Goal: Information Seeking & Learning: Understand process/instructions

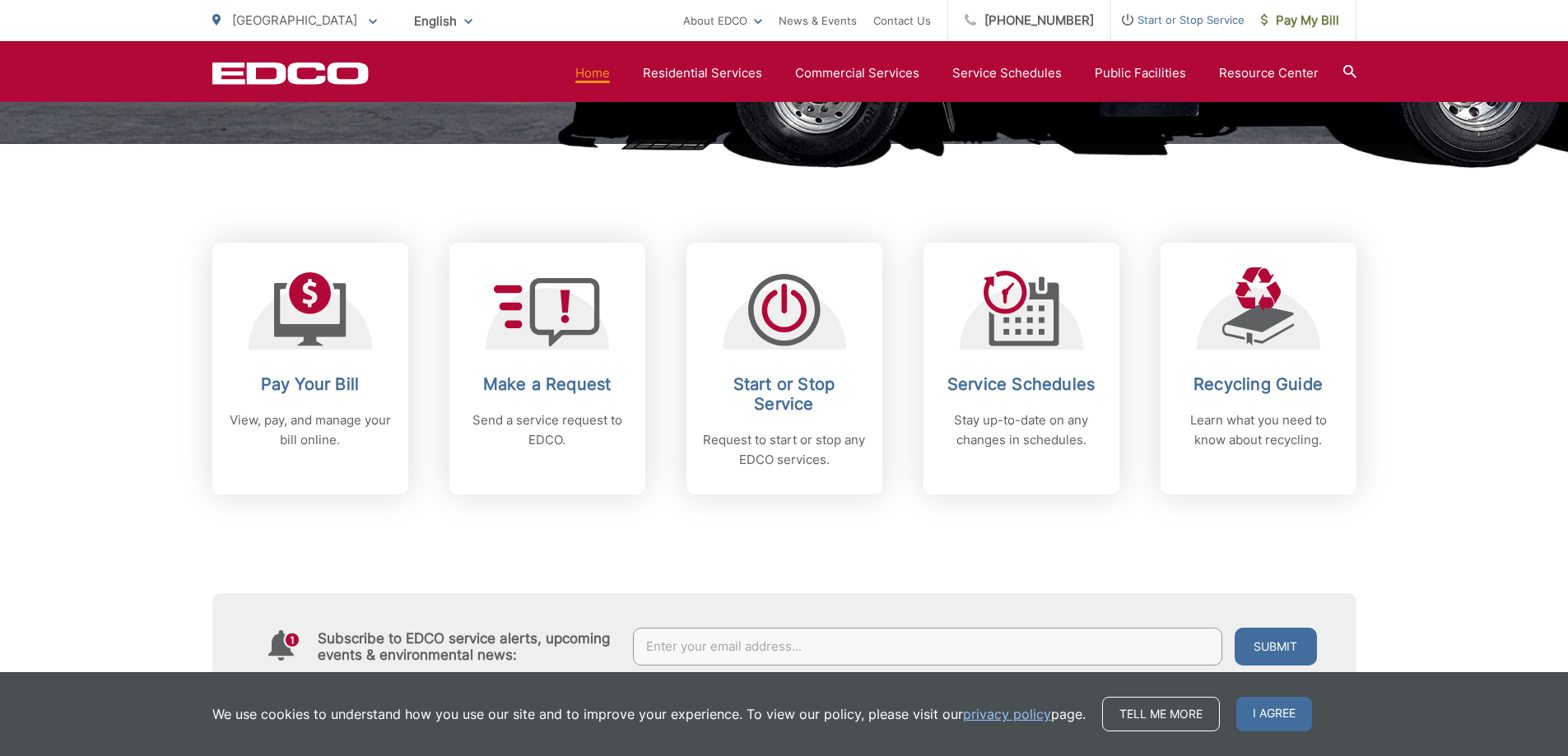
scroll to position [659, 0]
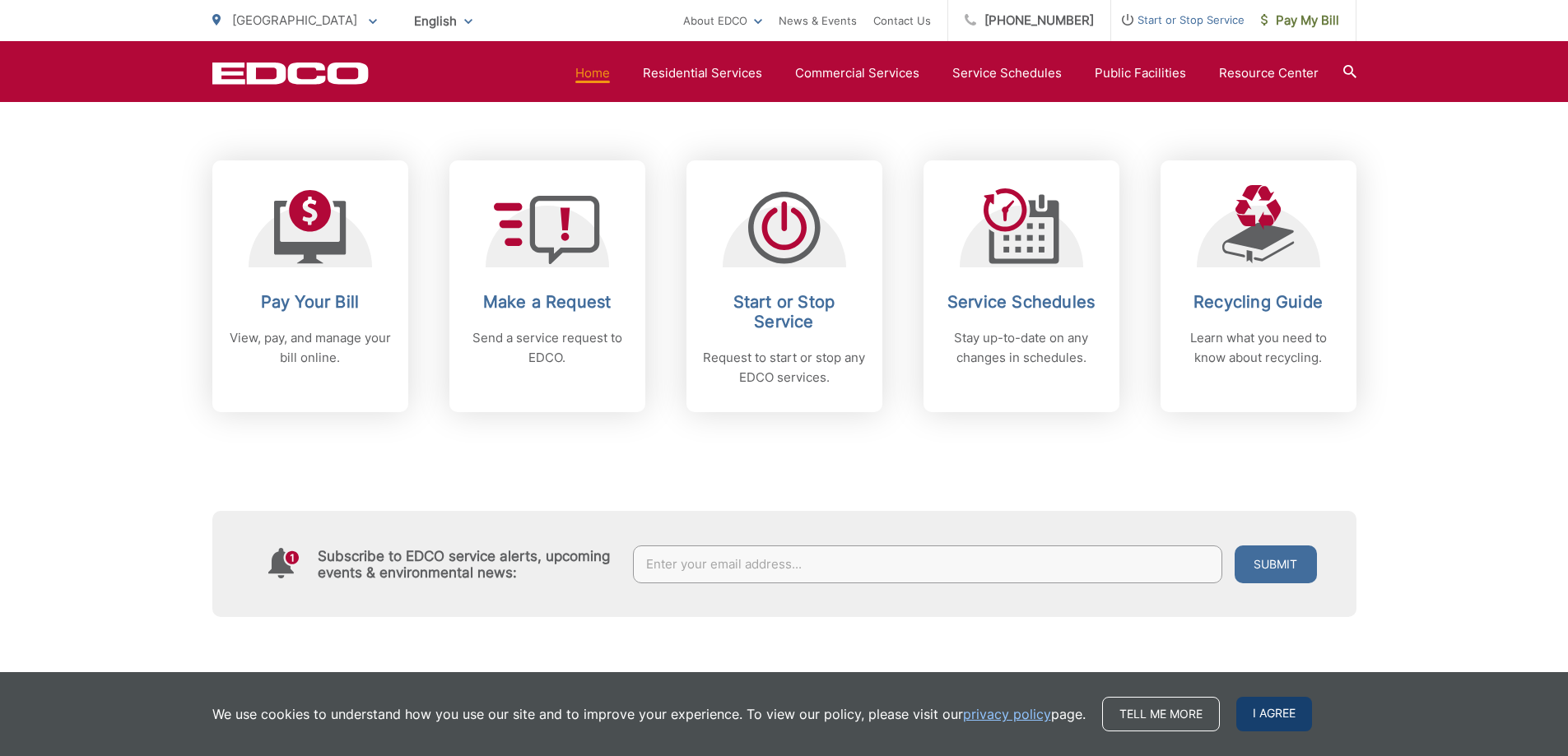
click at [1263, 714] on span "I agree" at bounding box center [1274, 715] width 75 height 35
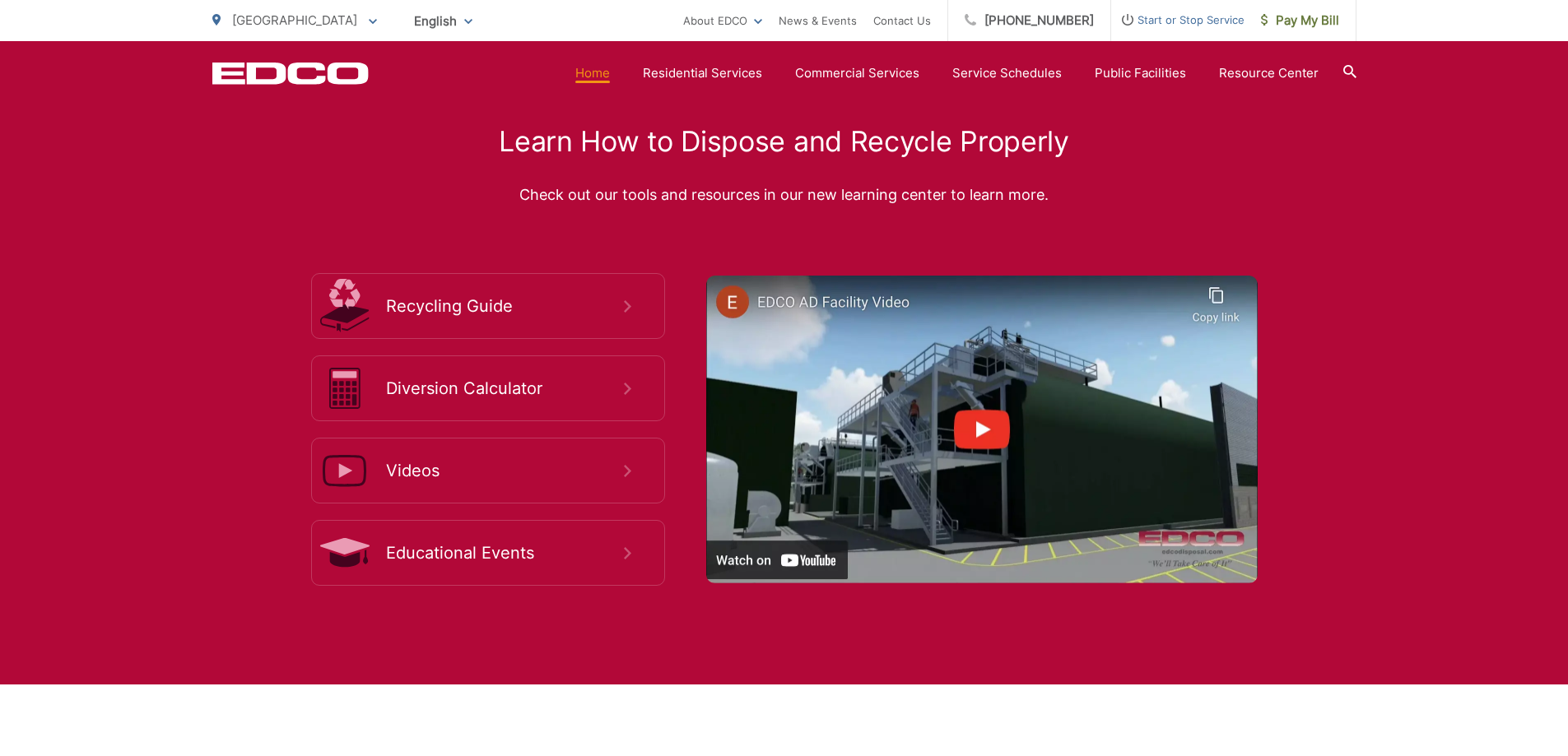
scroll to position [3044, 0]
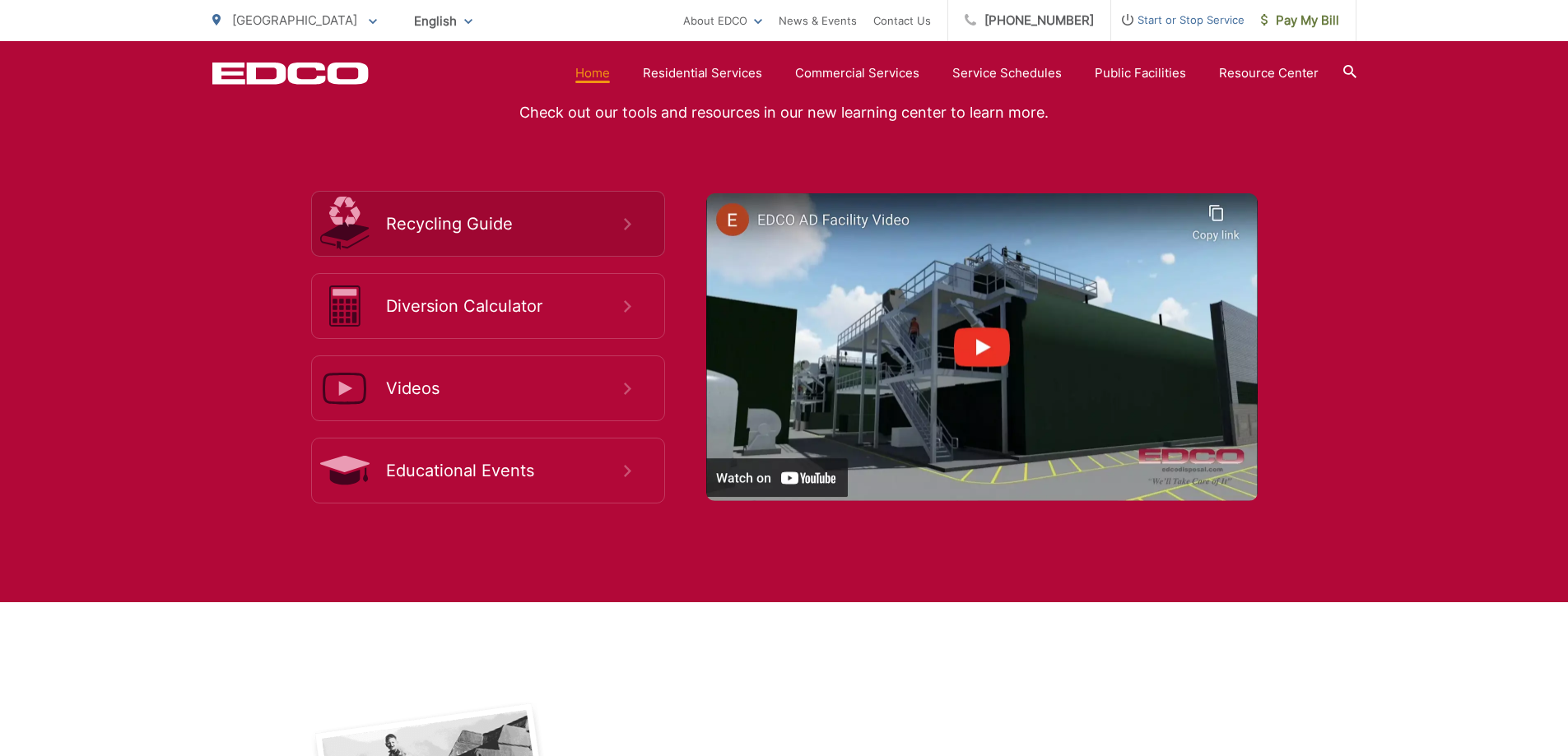
click at [483, 213] on link "Recycling Guide" at bounding box center [488, 224] width 354 height 66
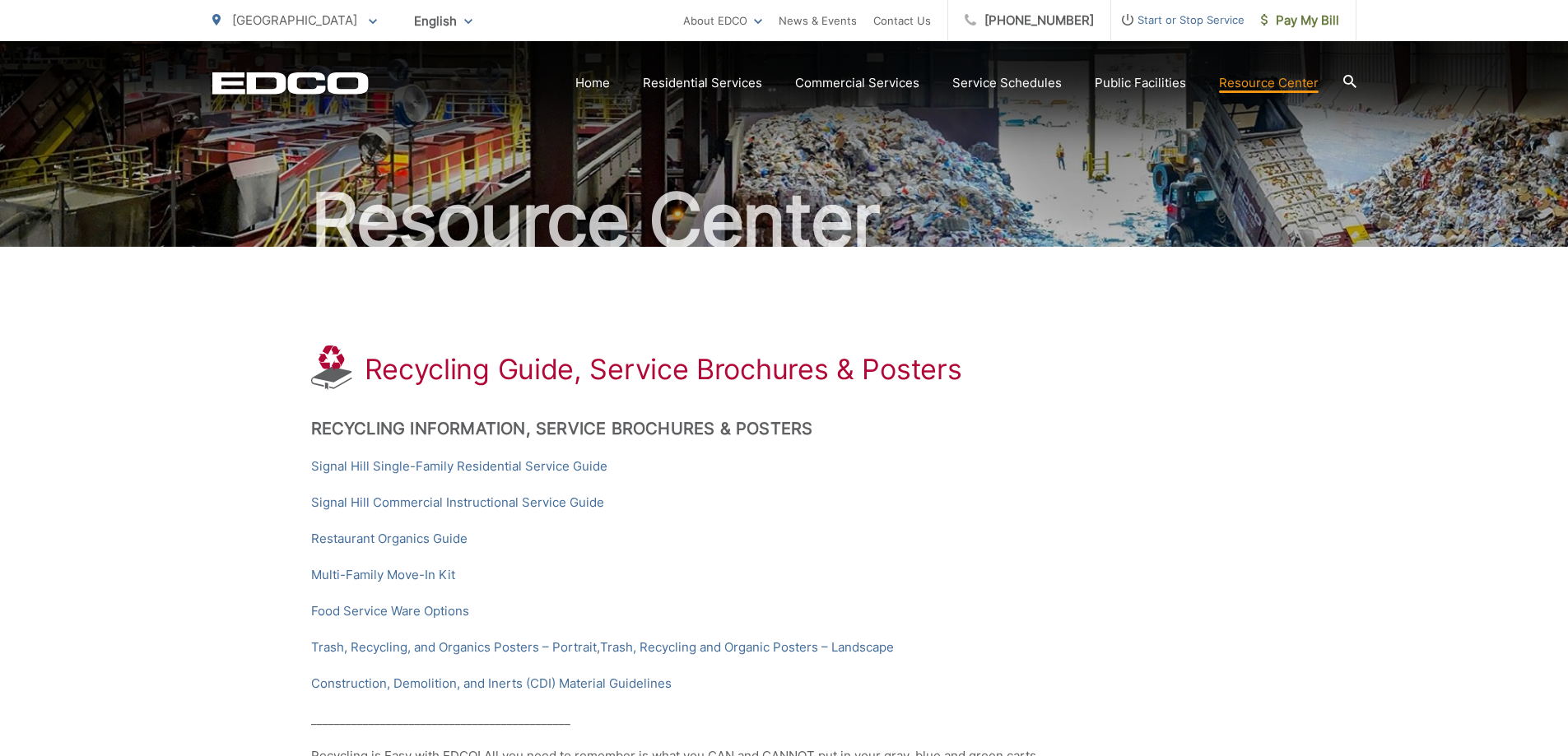
scroll to position [164, 0]
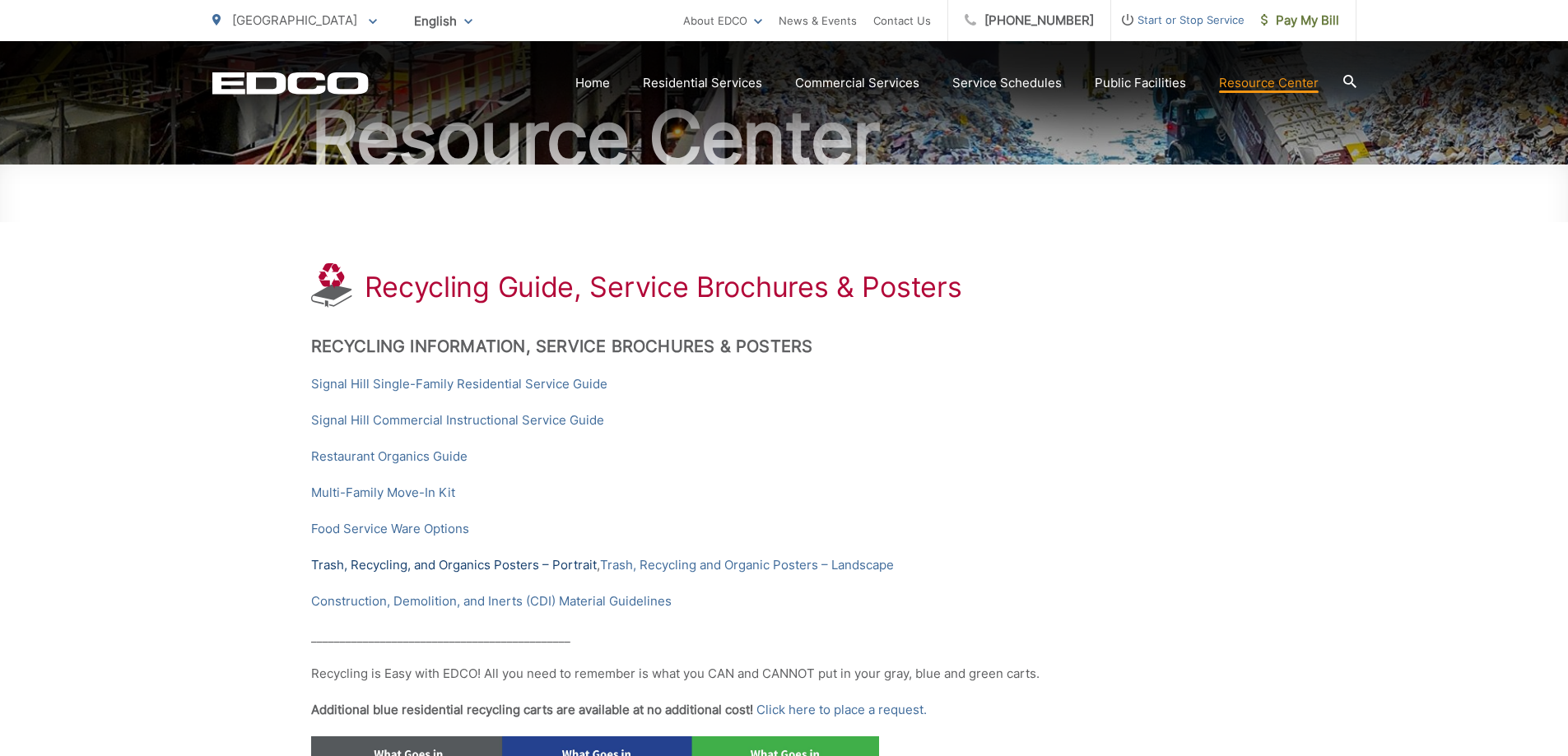
click at [437, 566] on link "Trash, Recycling, and Organics Posters – Portrait" at bounding box center [454, 565] width 286 height 19
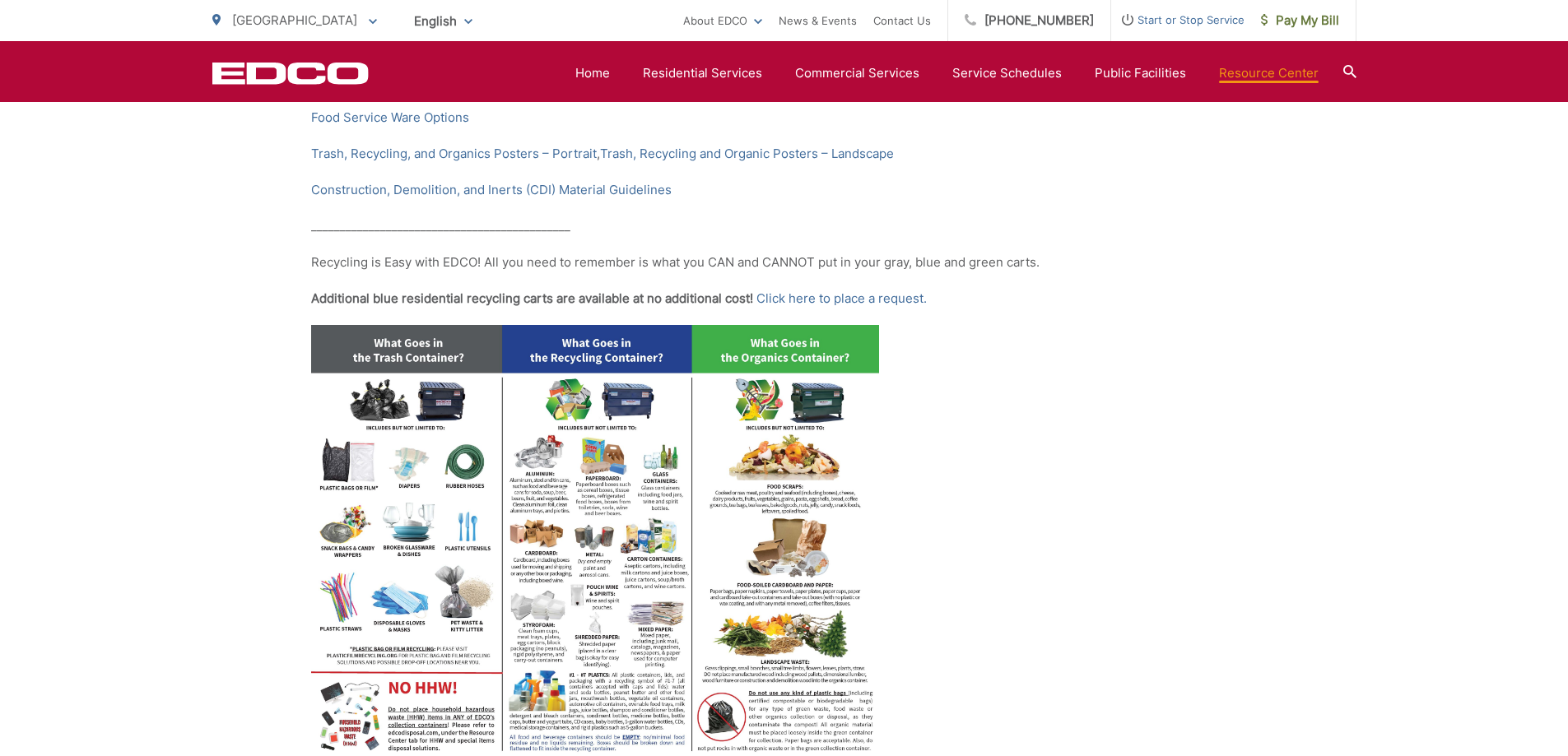
scroll to position [740, 0]
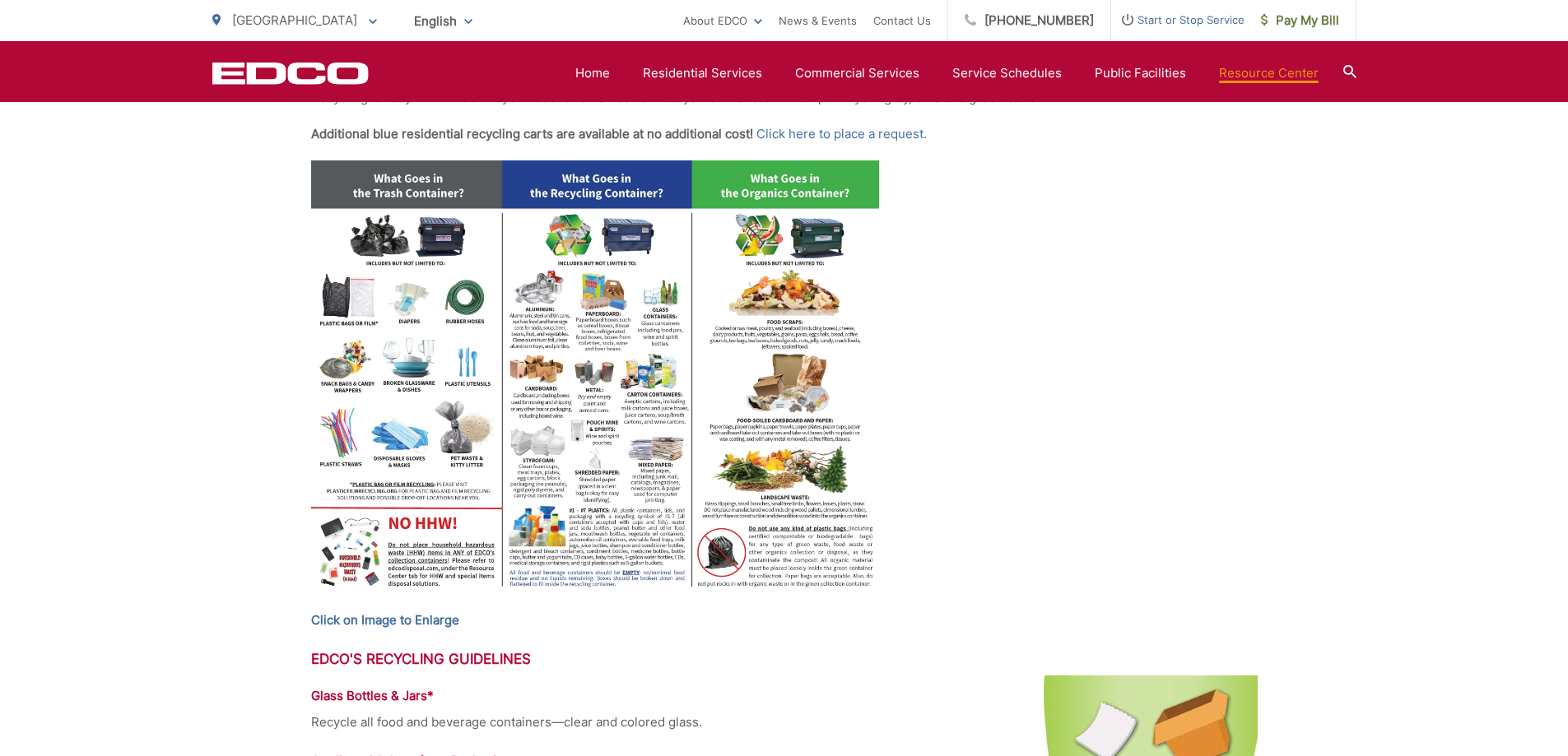
click at [752, 326] on img at bounding box center [596, 379] width 568 height 438
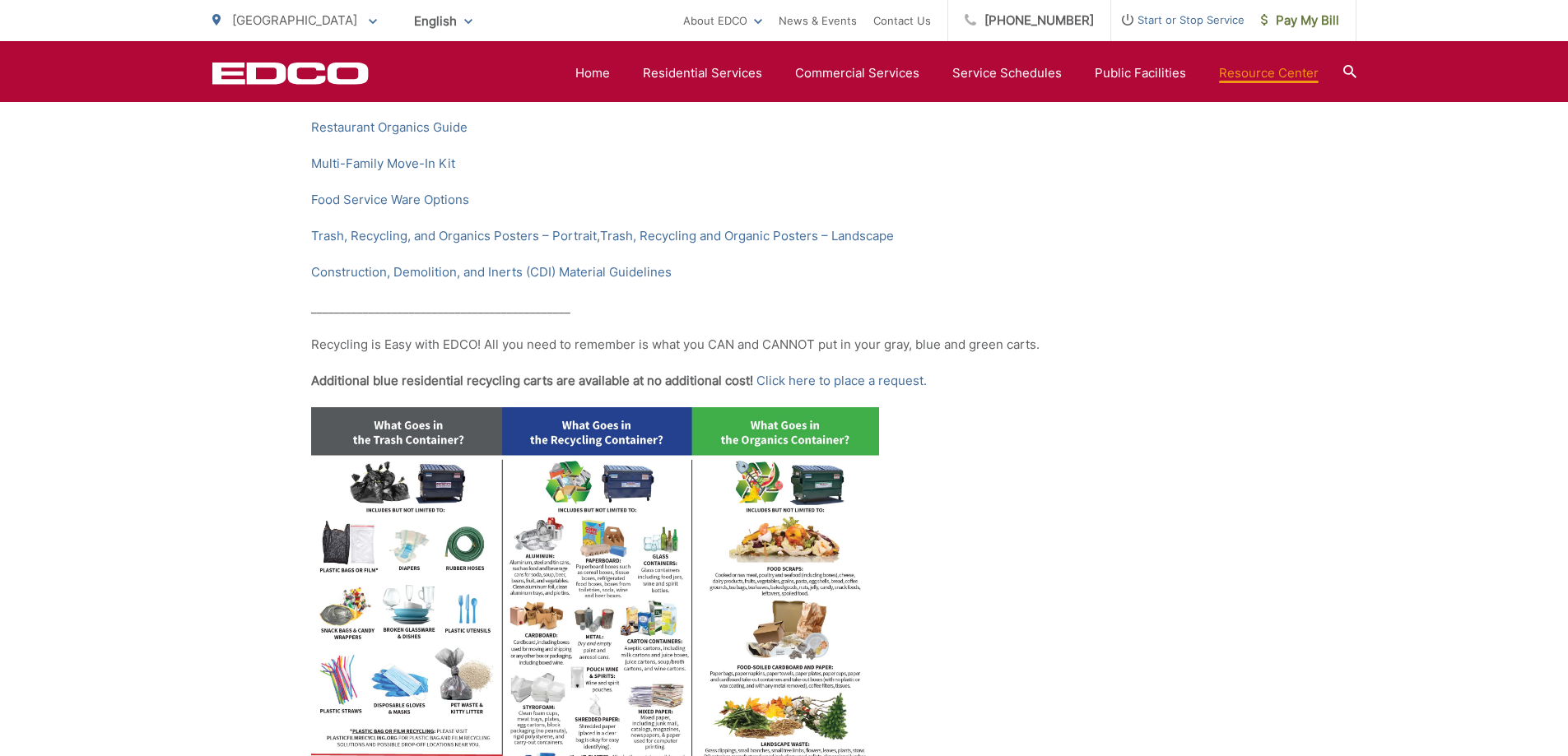
scroll to position [0, 0]
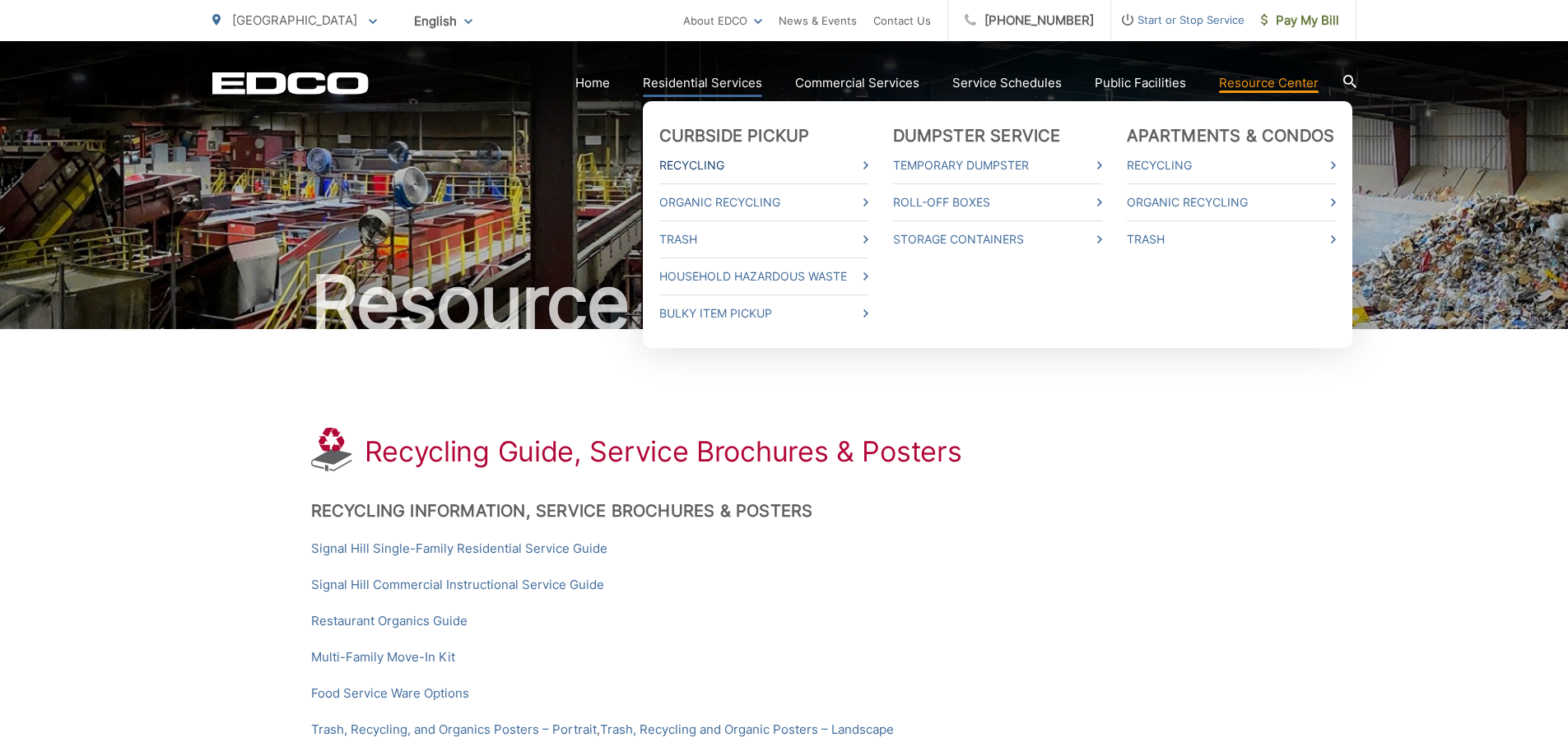
click at [708, 163] on link "Recycling" at bounding box center [763, 164] width 209 height 19
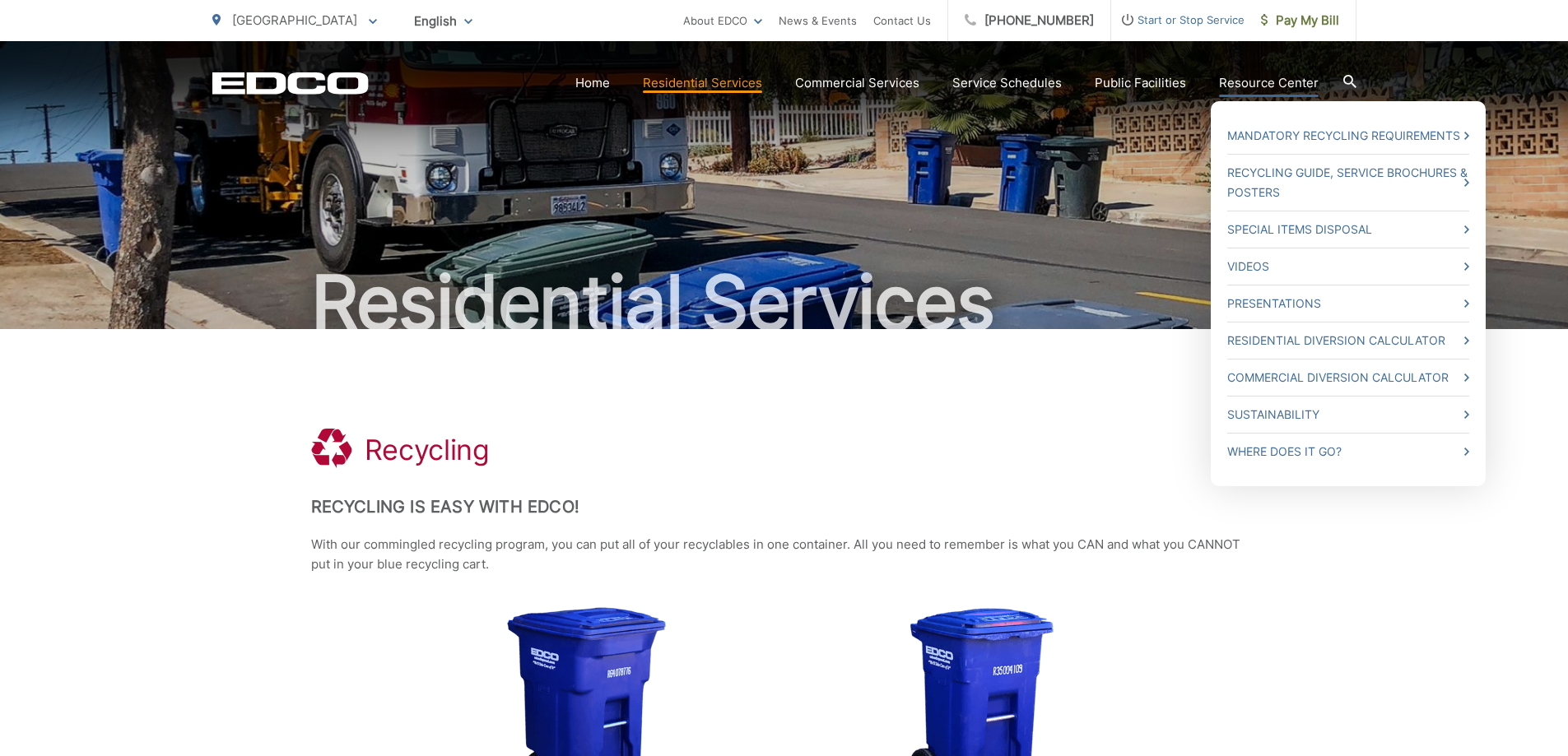
click at [1288, 79] on link "Resource Center" at bounding box center [1268, 83] width 99 height 19
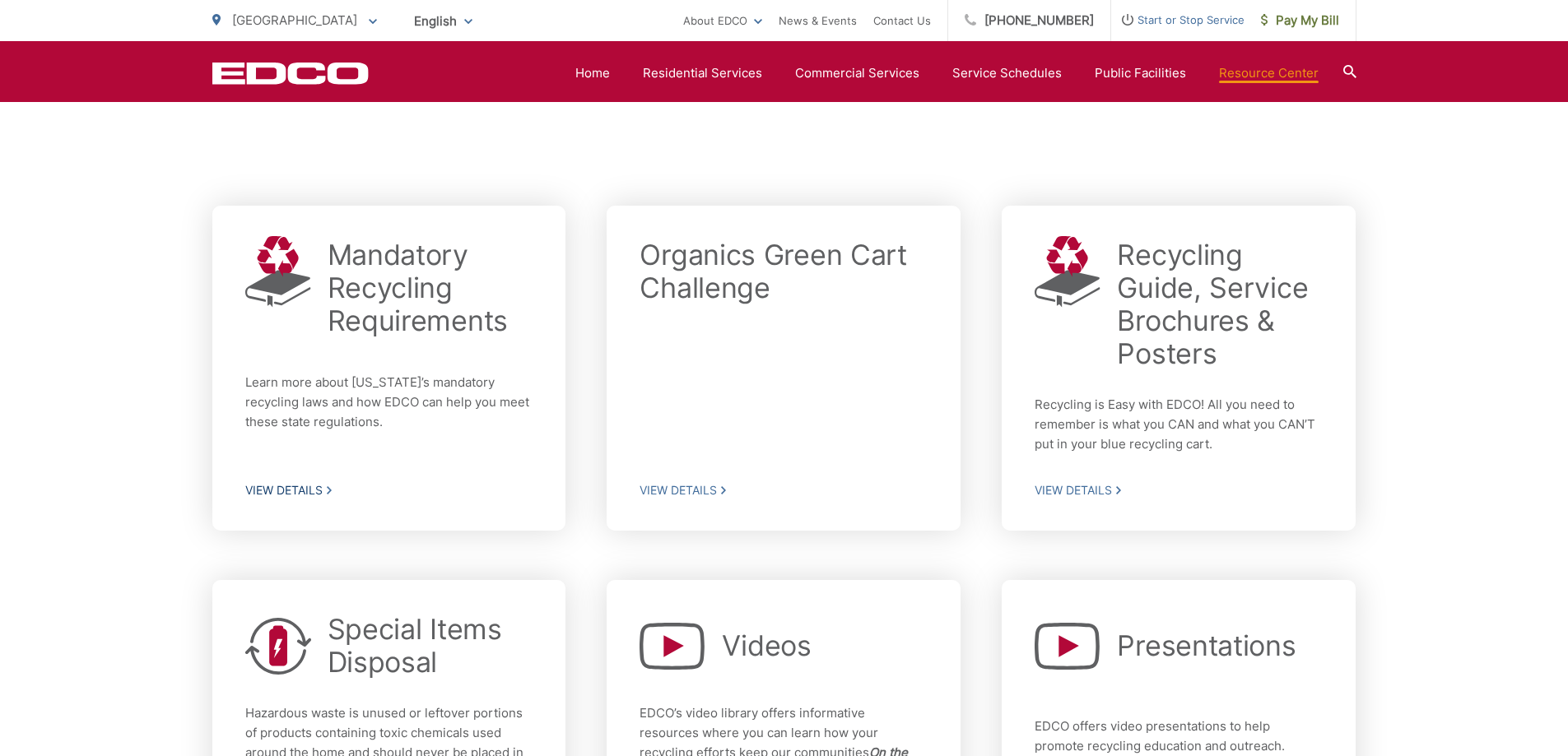
scroll to position [412, 0]
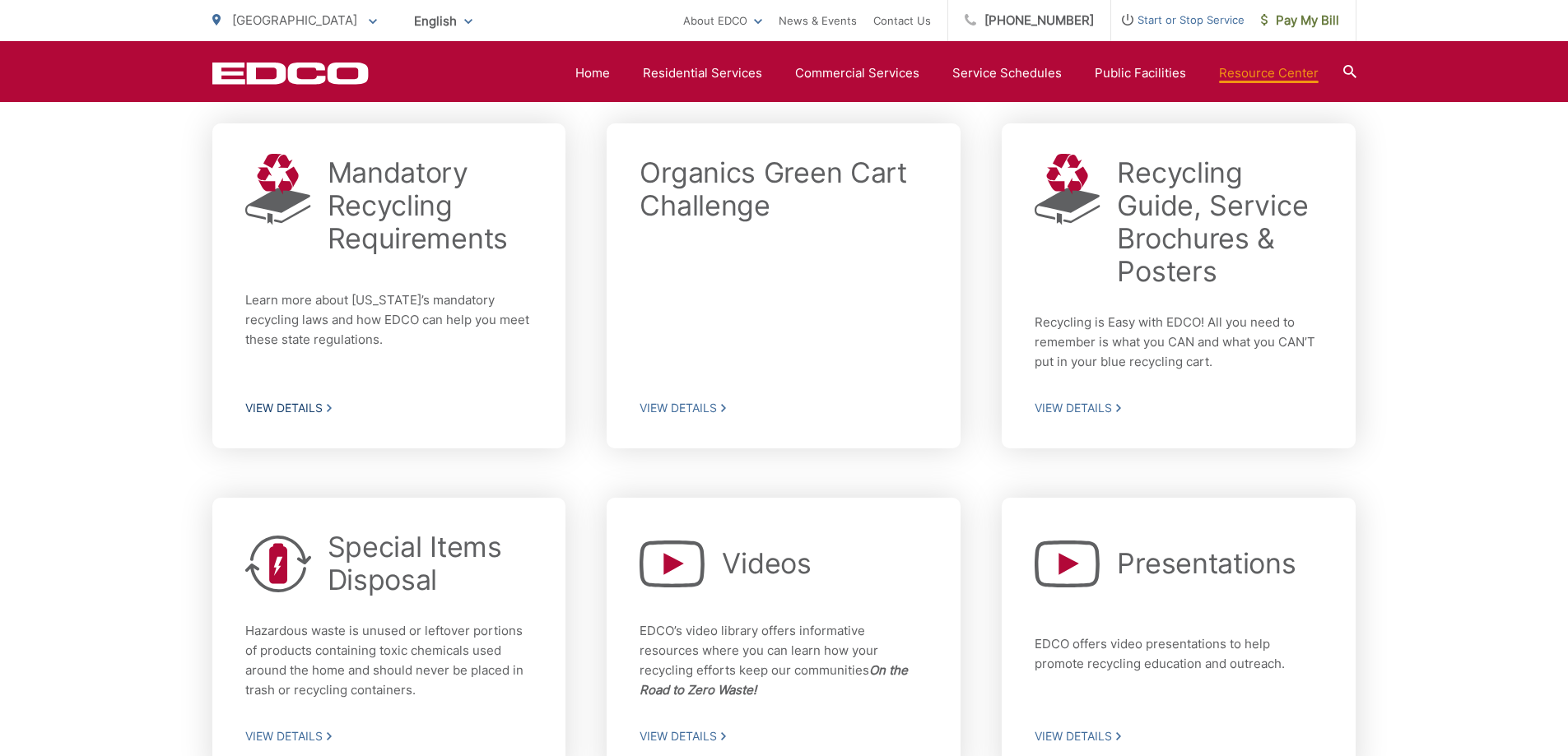
click at [435, 230] on h2 "Mandatory Recycling Requirements" at bounding box center [430, 205] width 206 height 98
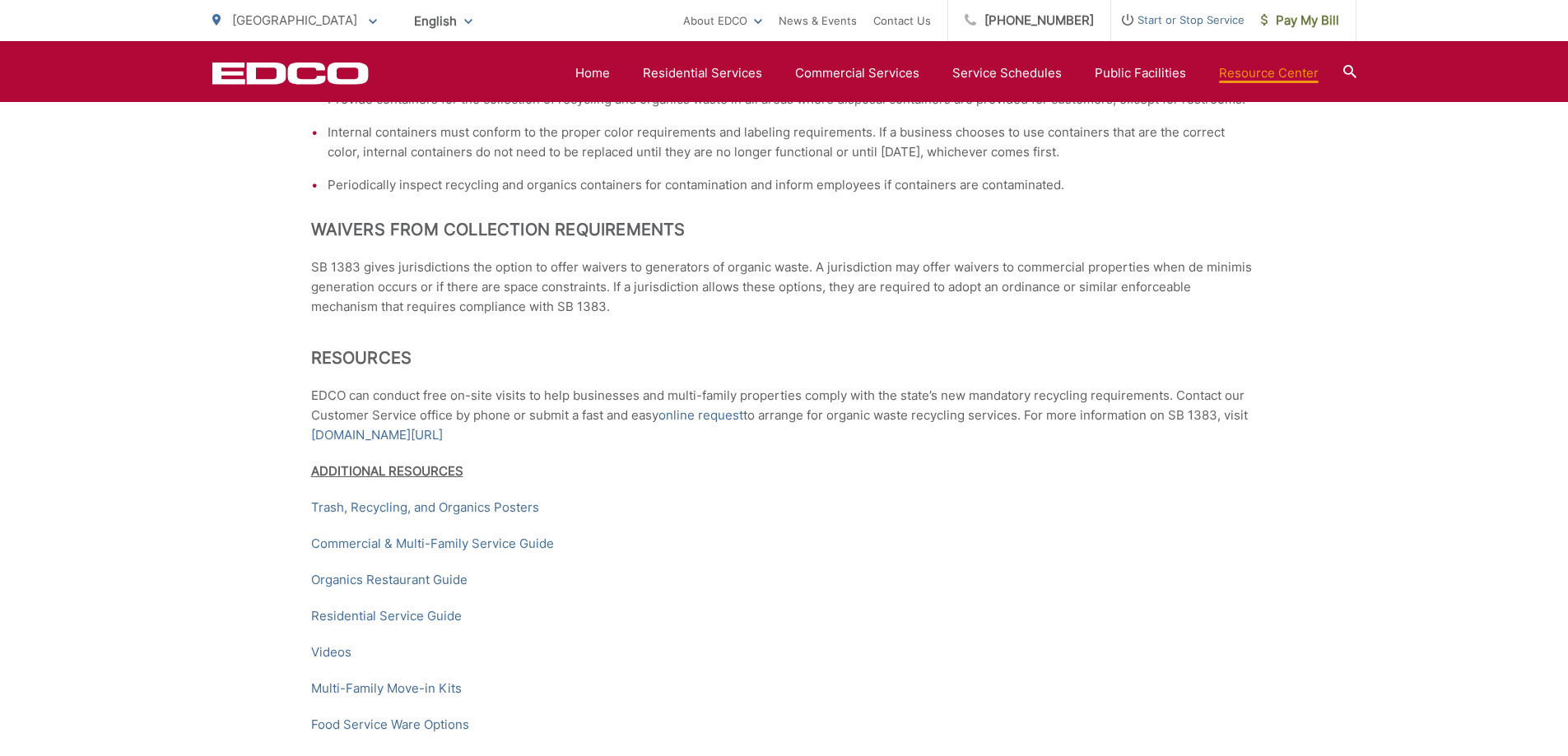
scroll to position [2386, 0]
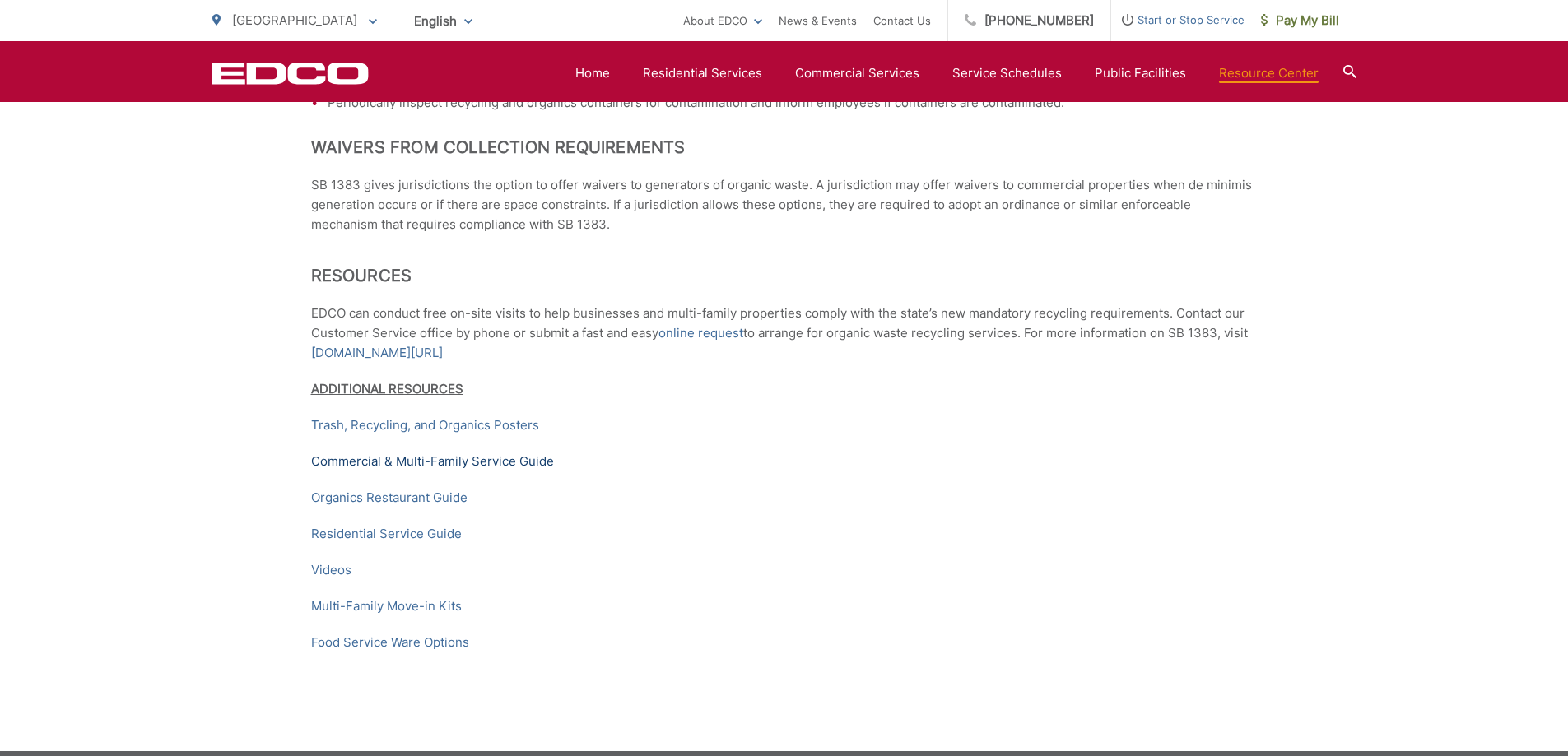
click at [426, 471] on link "Commercial & Multi-Family Service Guide" at bounding box center [433, 461] width 243 height 19
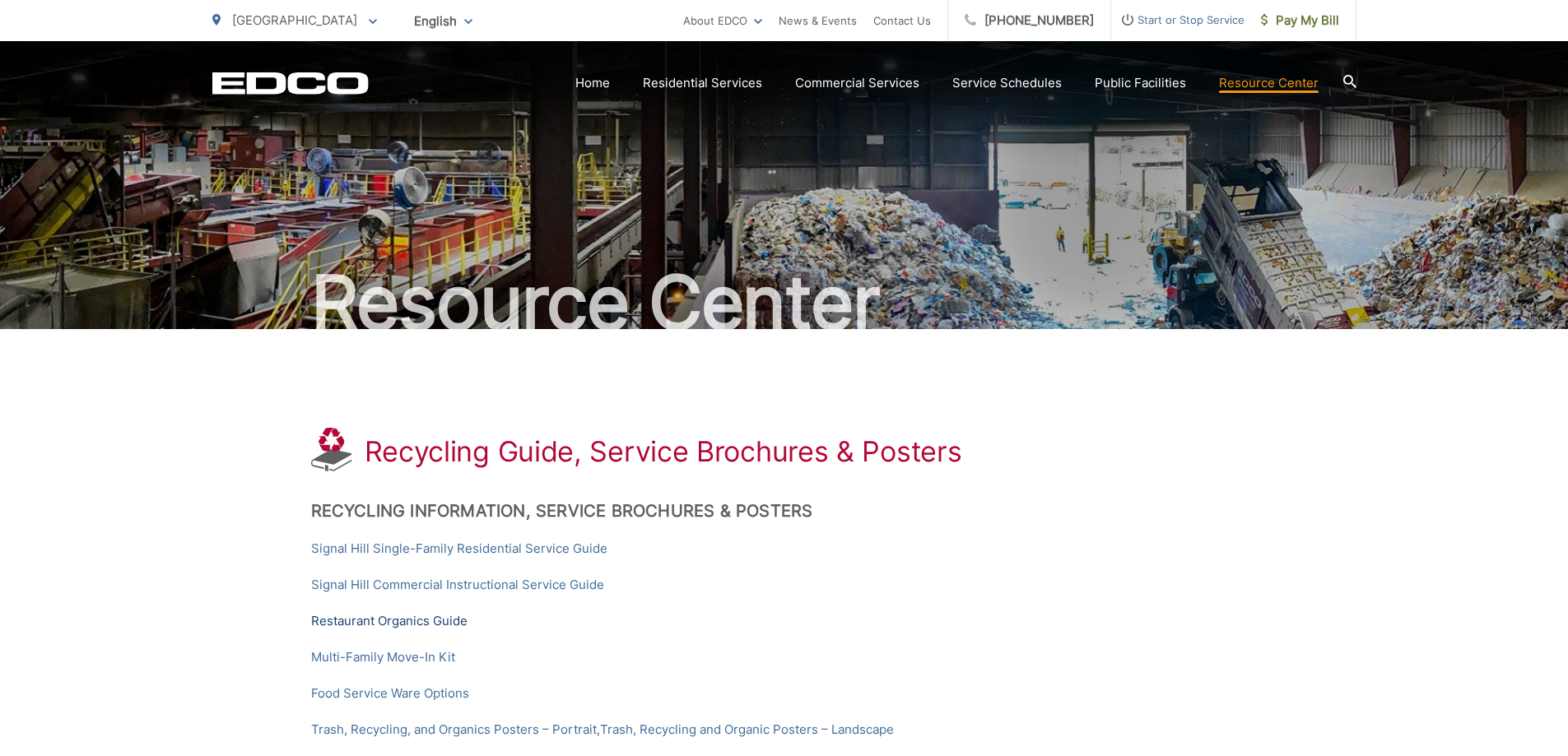
scroll to position [83, 0]
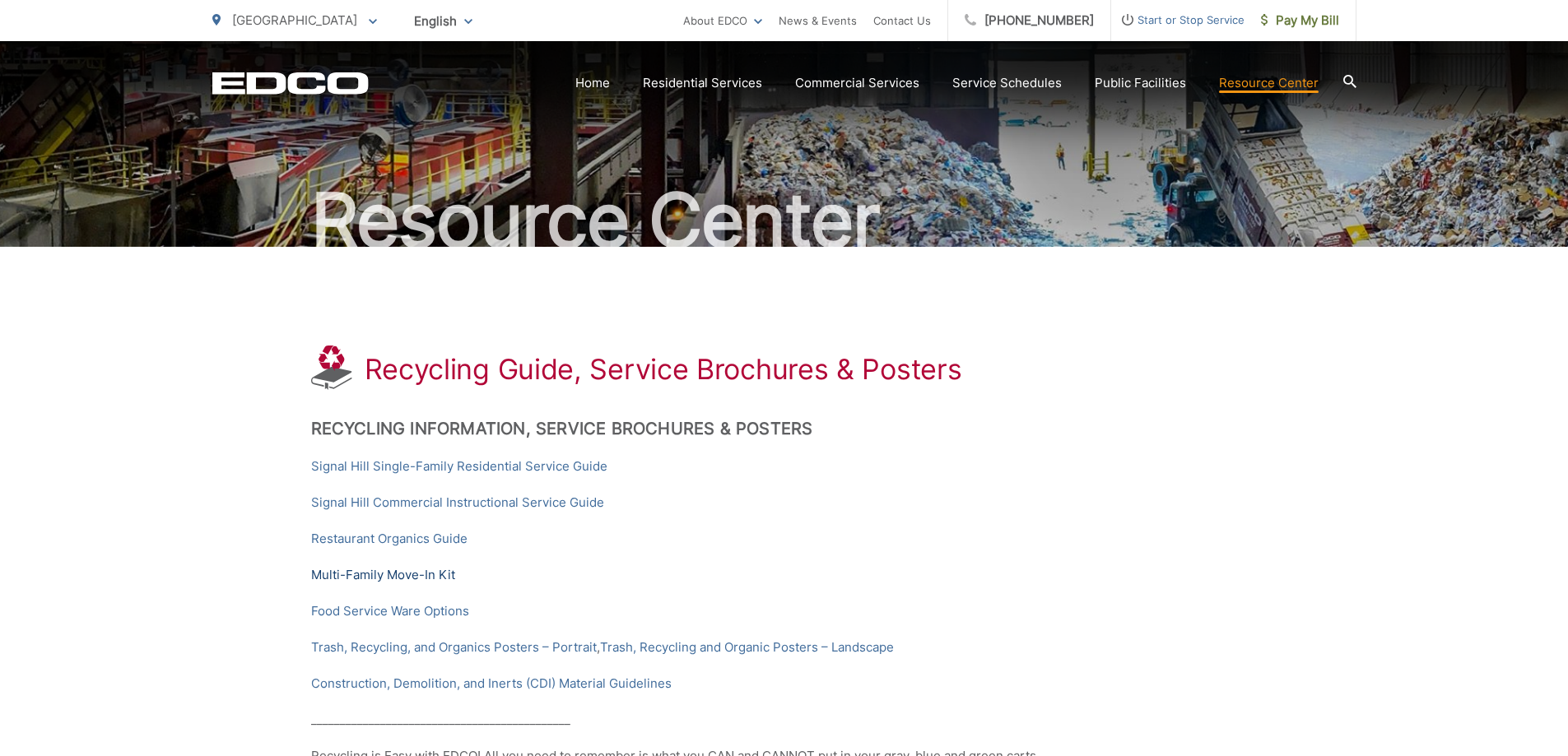
click at [423, 576] on link "Multi-Family Move-In Kit" at bounding box center [383, 574] width 144 height 19
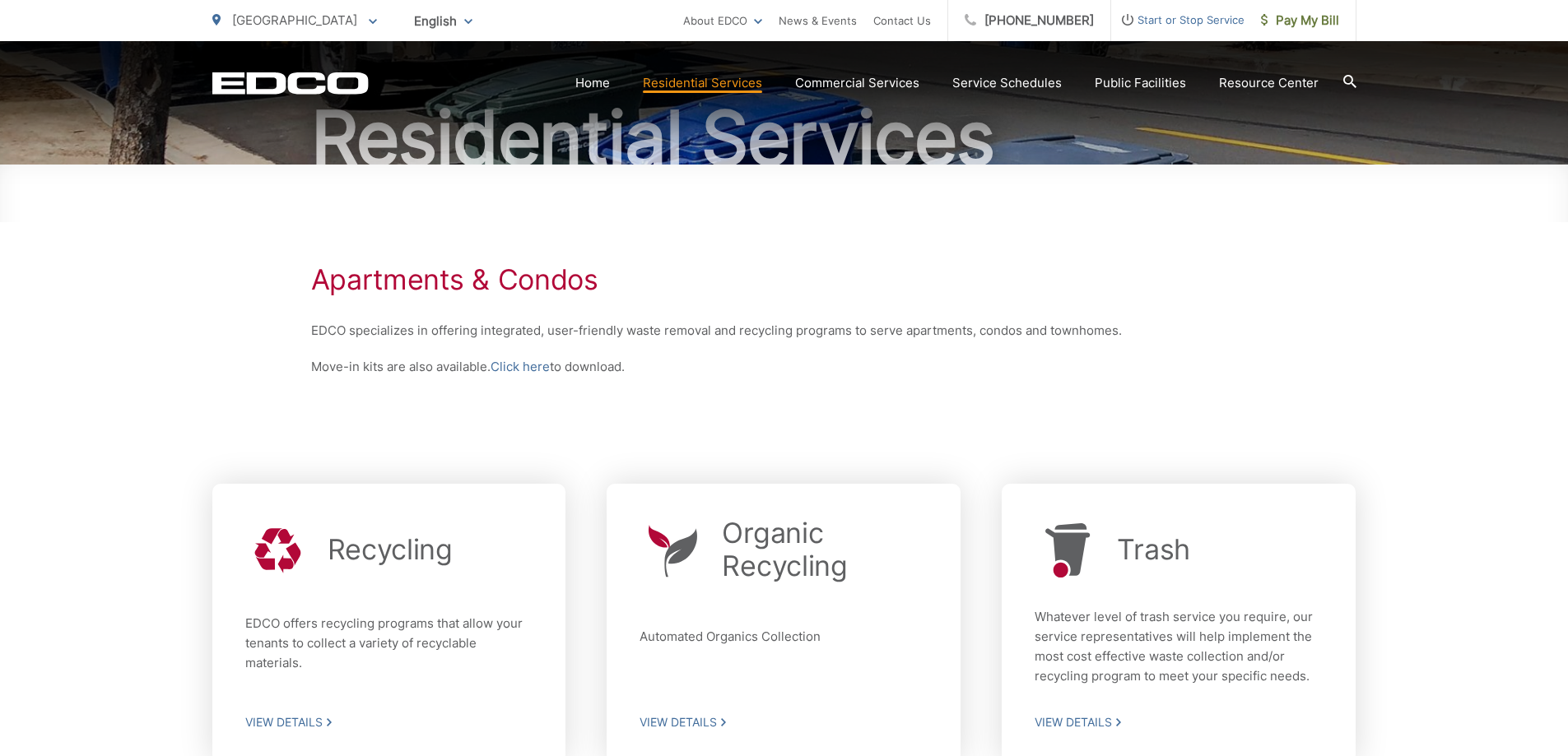
scroll to position [329, 0]
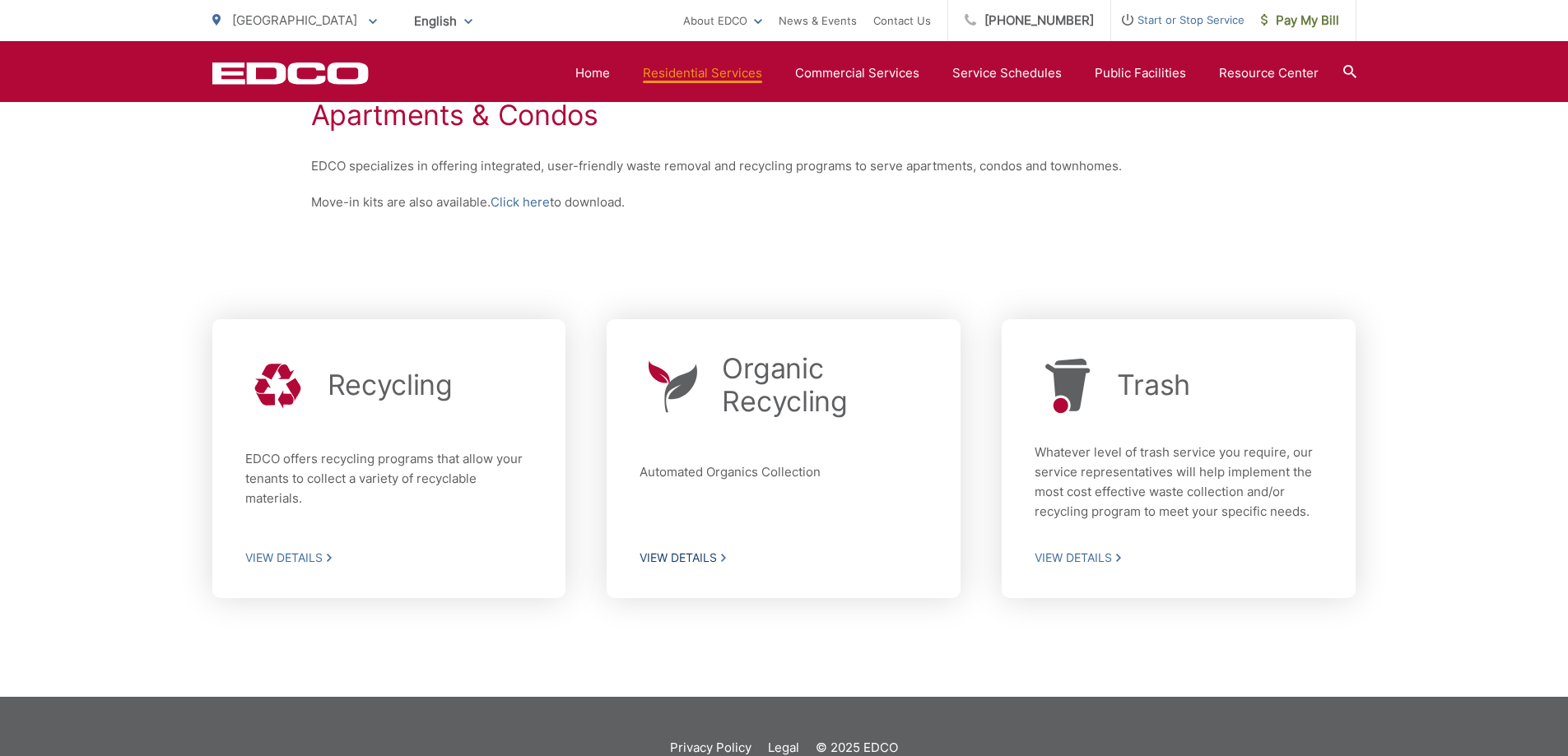
click at [690, 554] on span "View Details" at bounding box center [783, 558] width 288 height 15
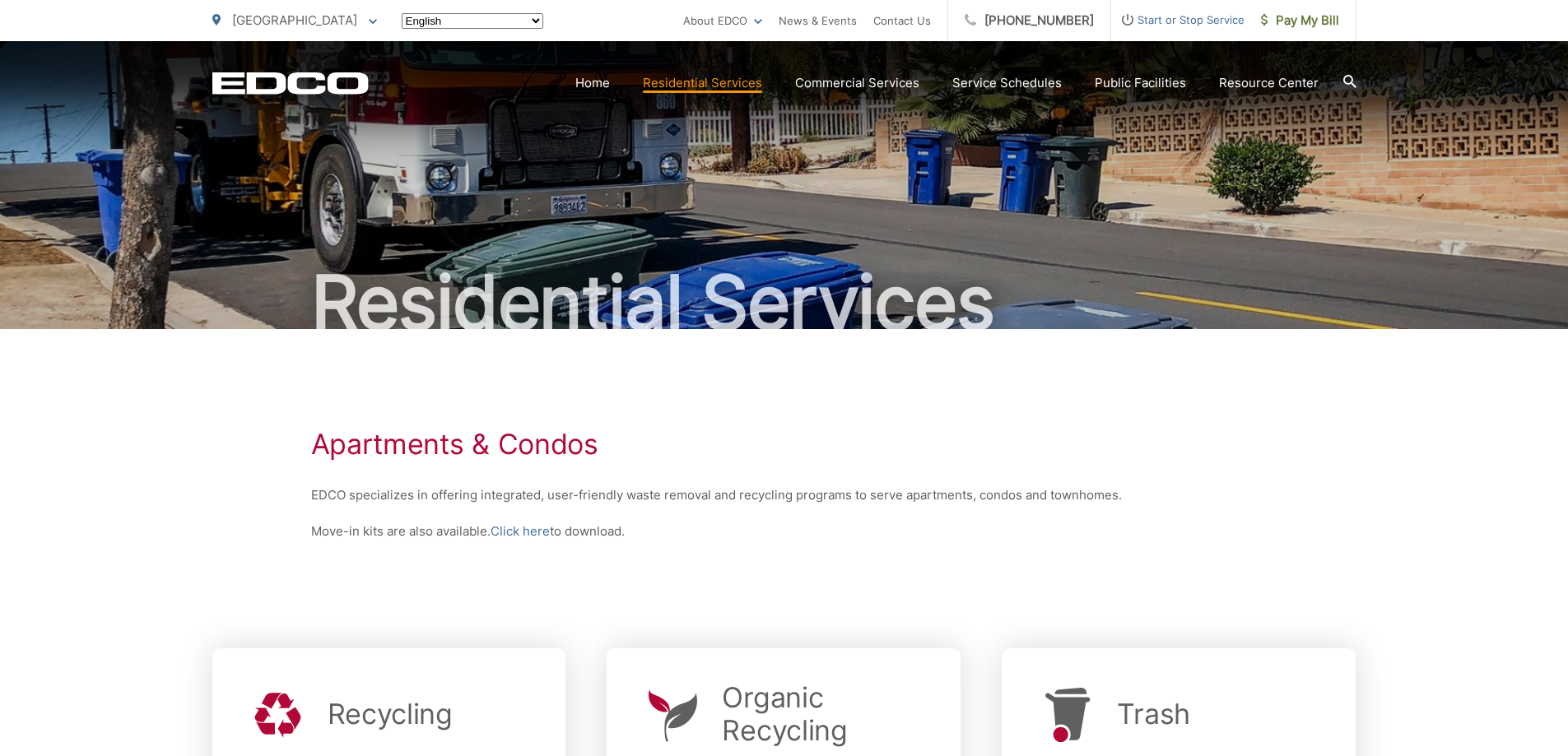
scroll to position [329, 0]
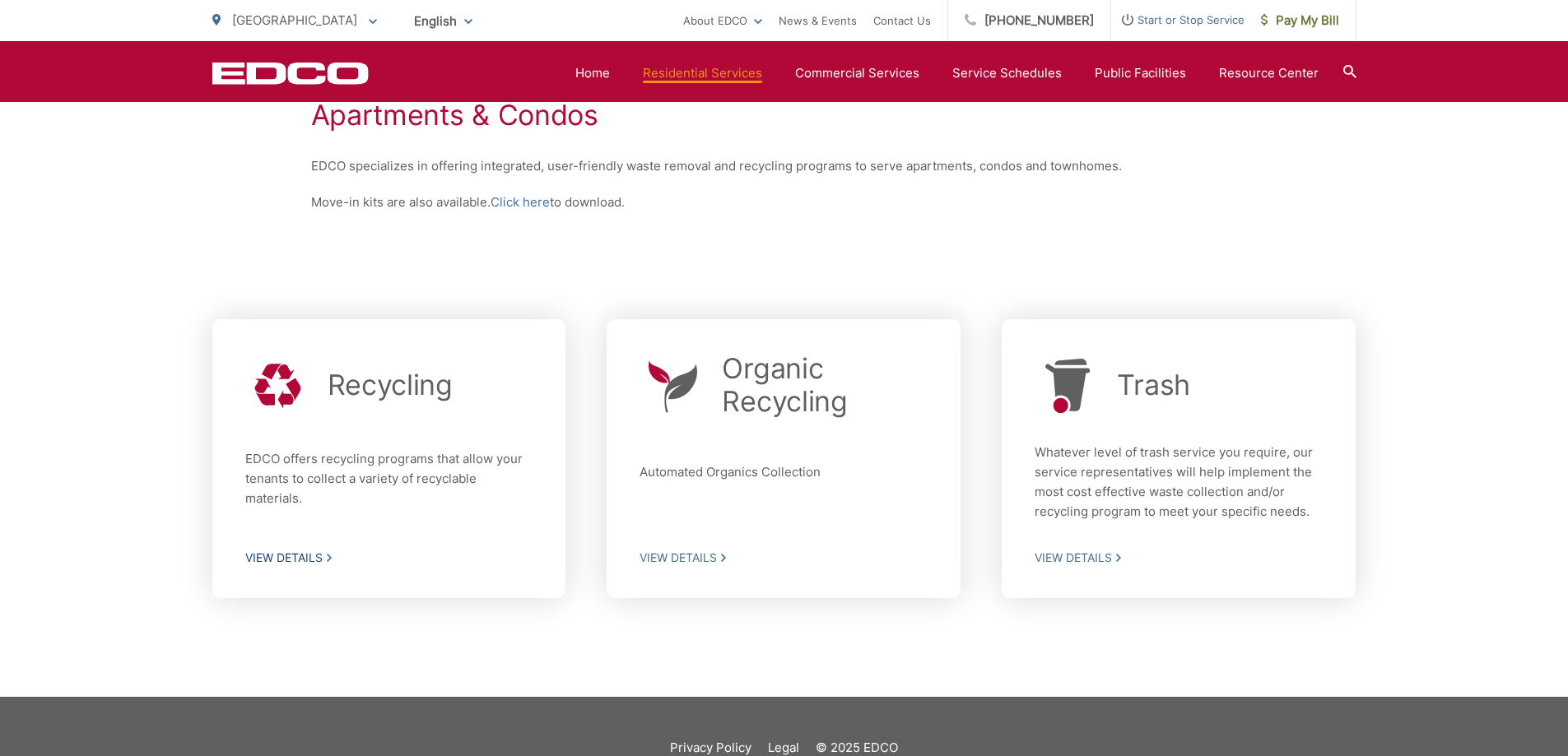
click at [295, 556] on span "View Details" at bounding box center [389, 558] width 288 height 15
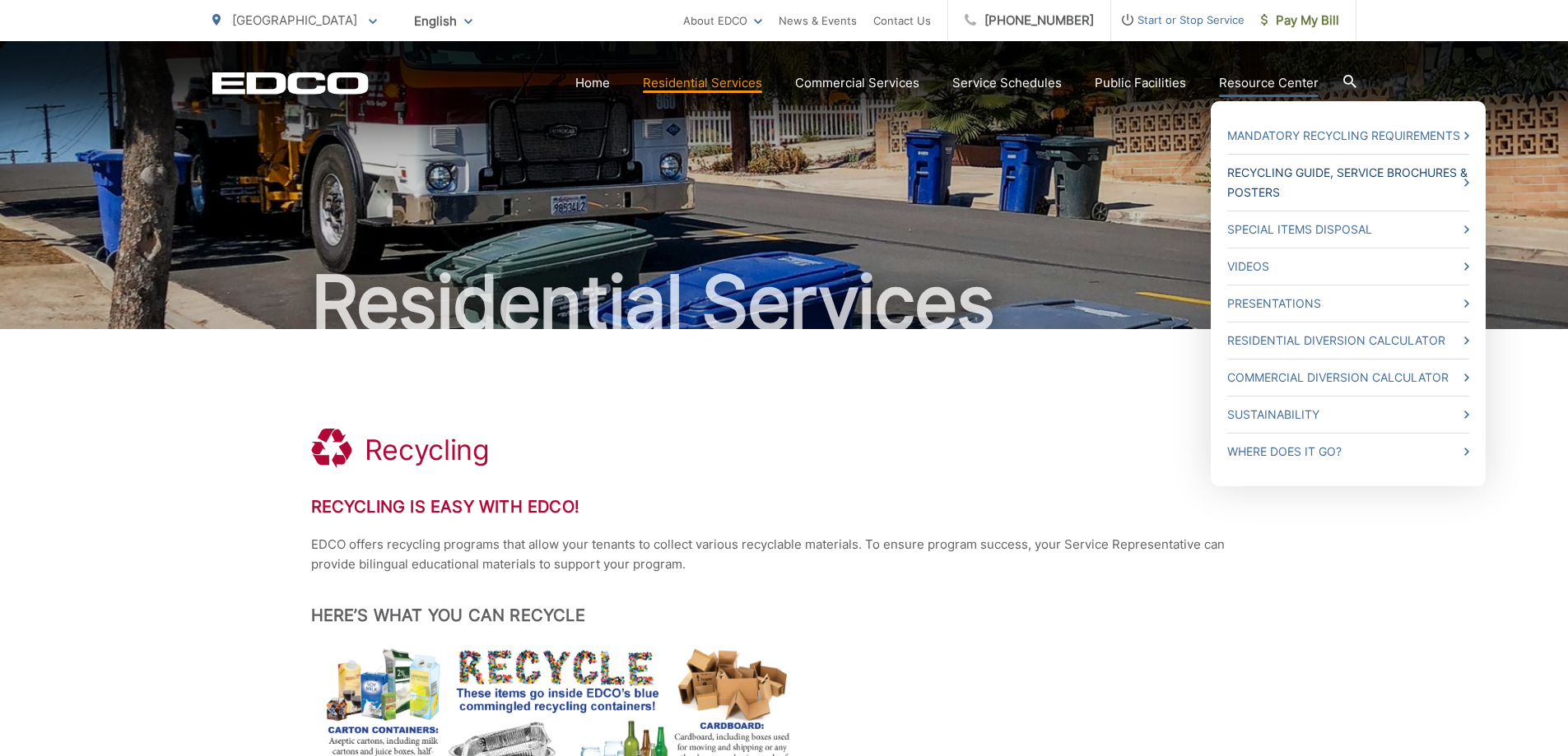
click at [1268, 169] on link "Recycling Guide, Service Brochures & Posters" at bounding box center [1347, 182] width 242 height 39
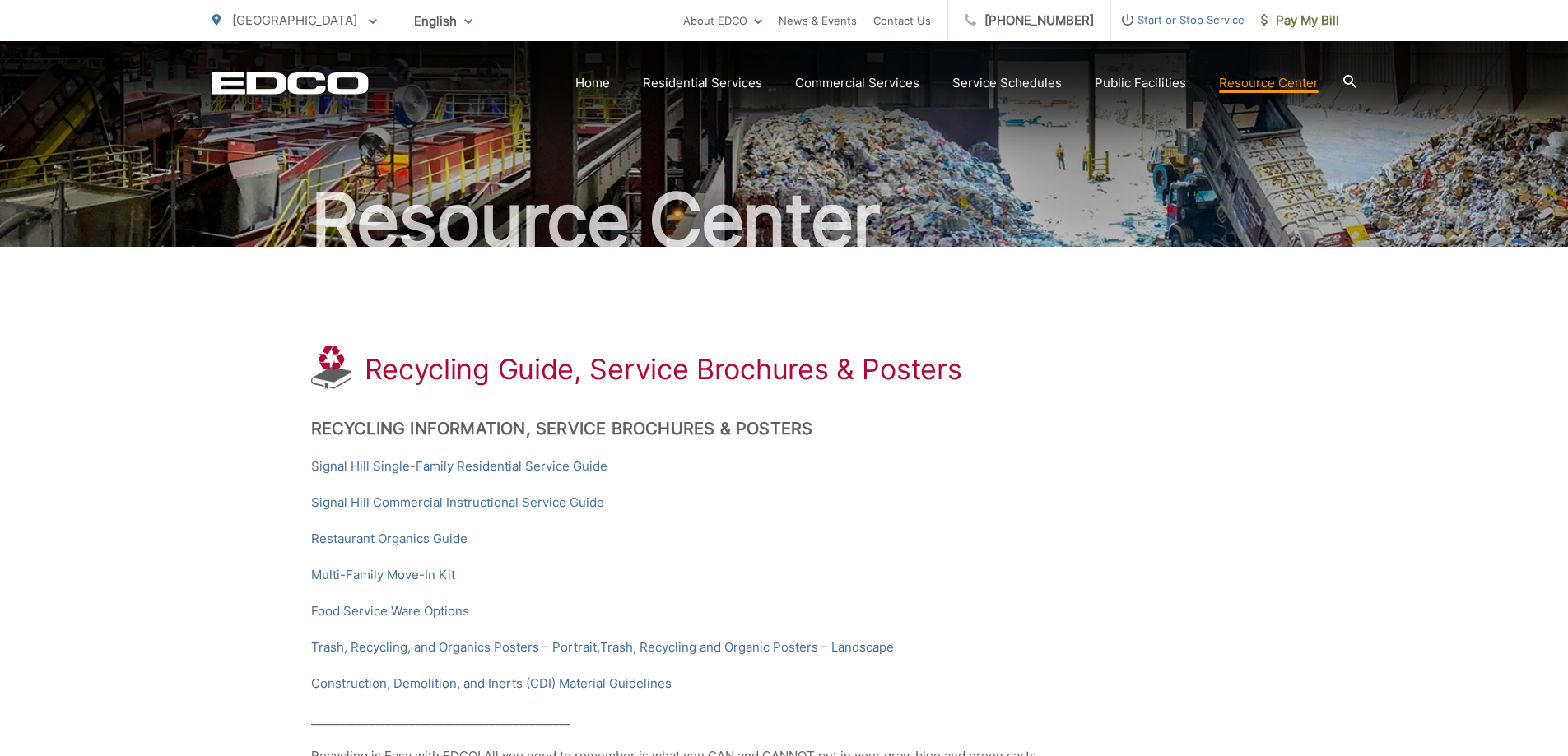
scroll to position [164, 0]
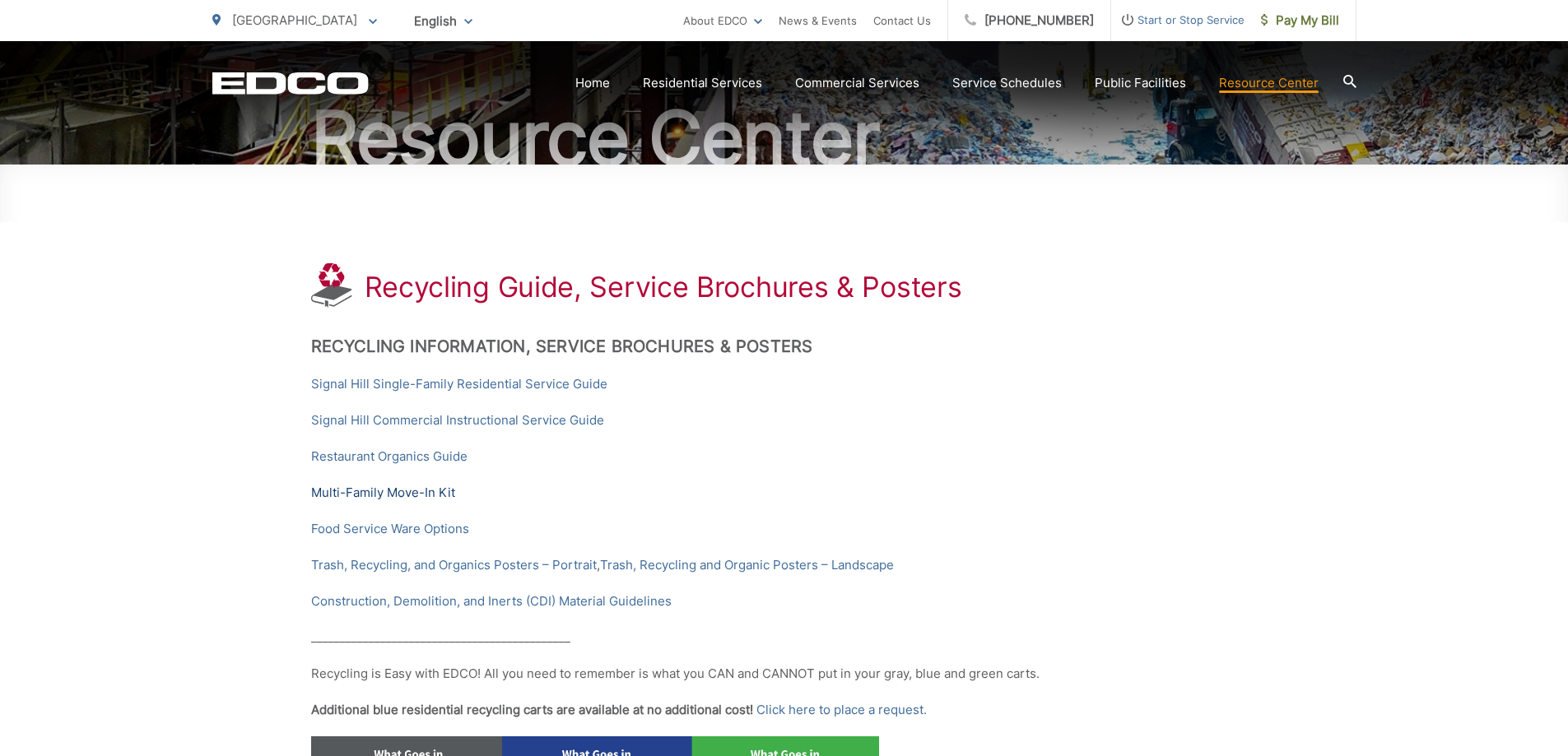
click at [404, 492] on link "Multi-Family Move-In Kit" at bounding box center [383, 492] width 144 height 19
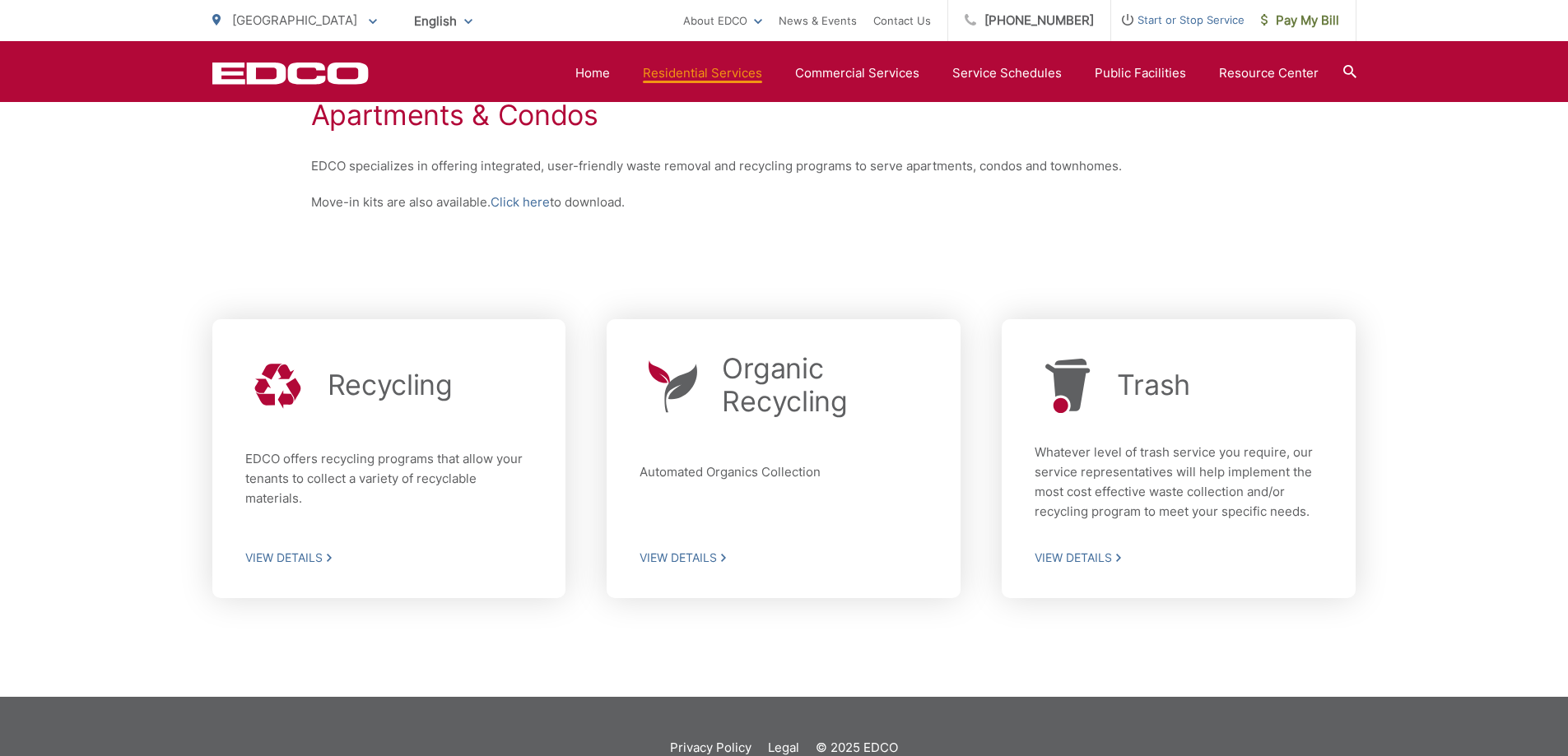
scroll to position [372, 0]
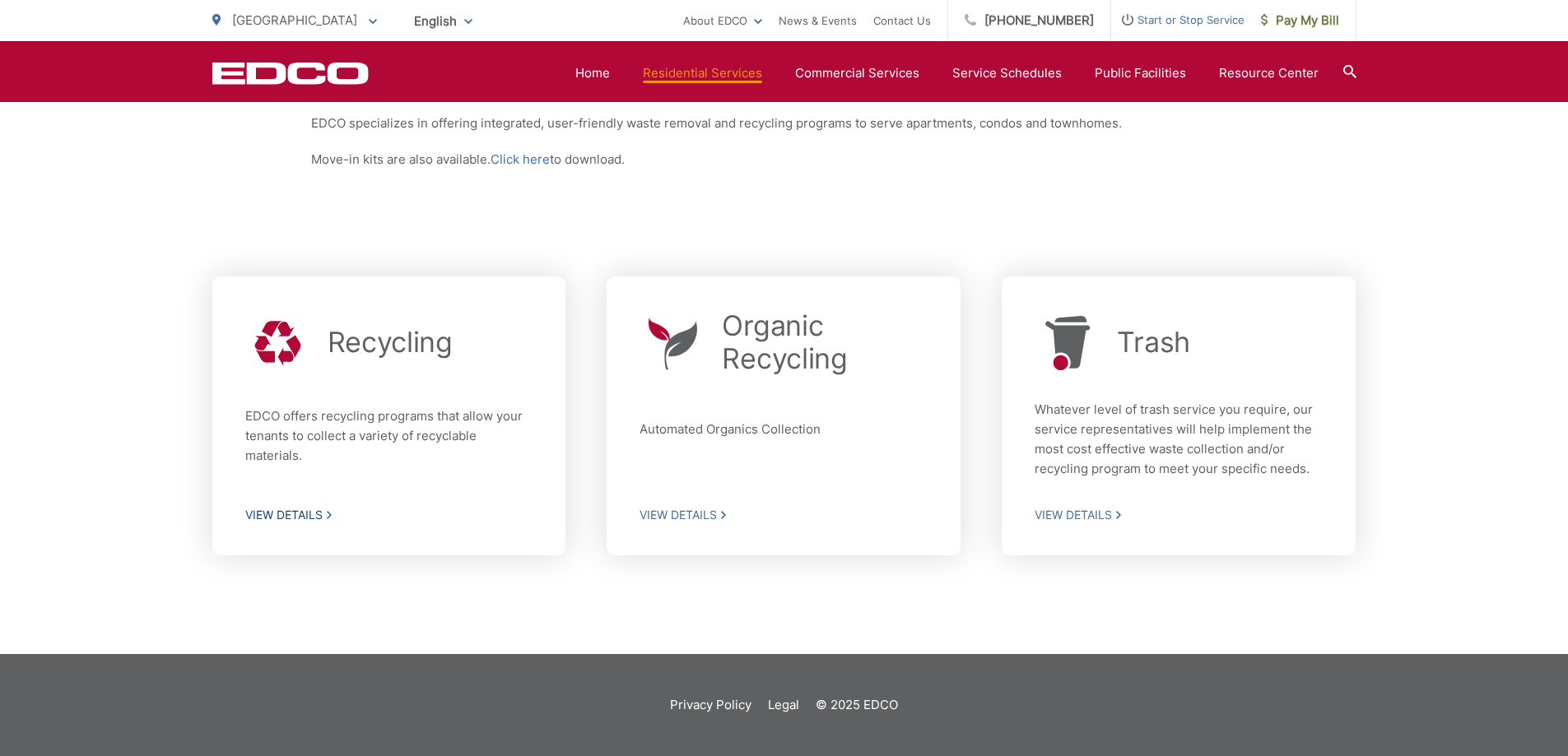
click at [294, 515] on span "View Details" at bounding box center [389, 515] width 288 height 15
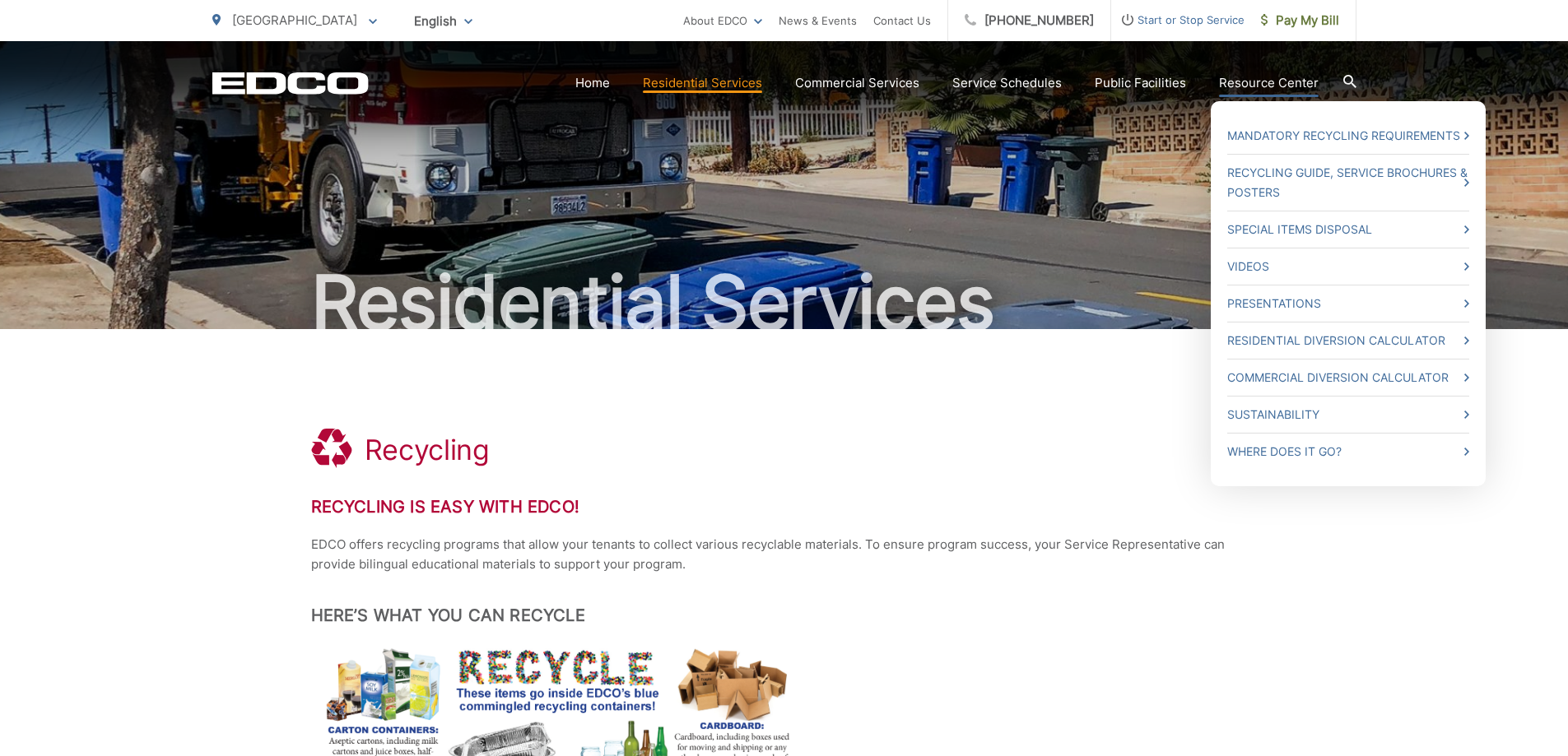
click at [1281, 75] on link "Resource Center" at bounding box center [1268, 83] width 99 height 19
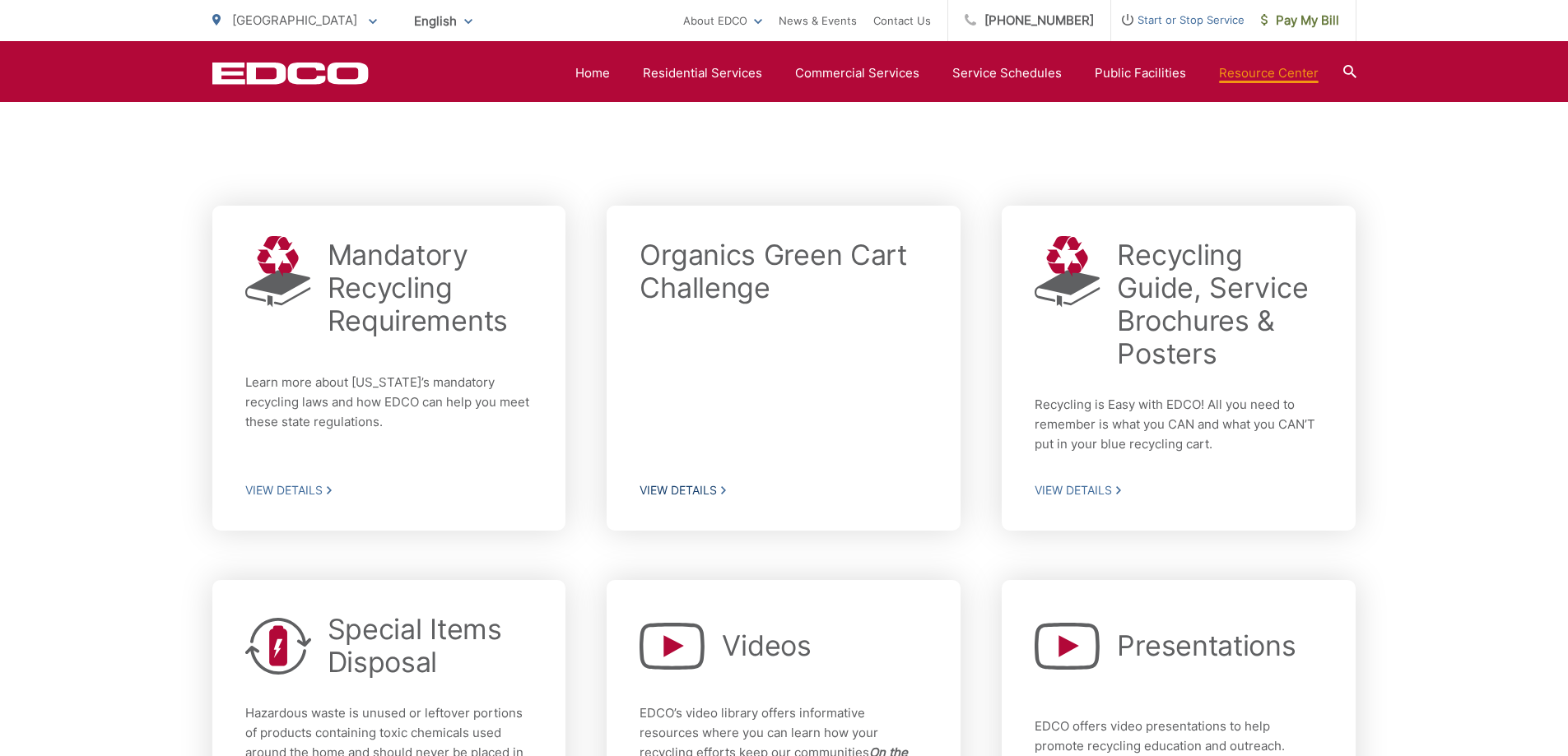
scroll to position [412, 0]
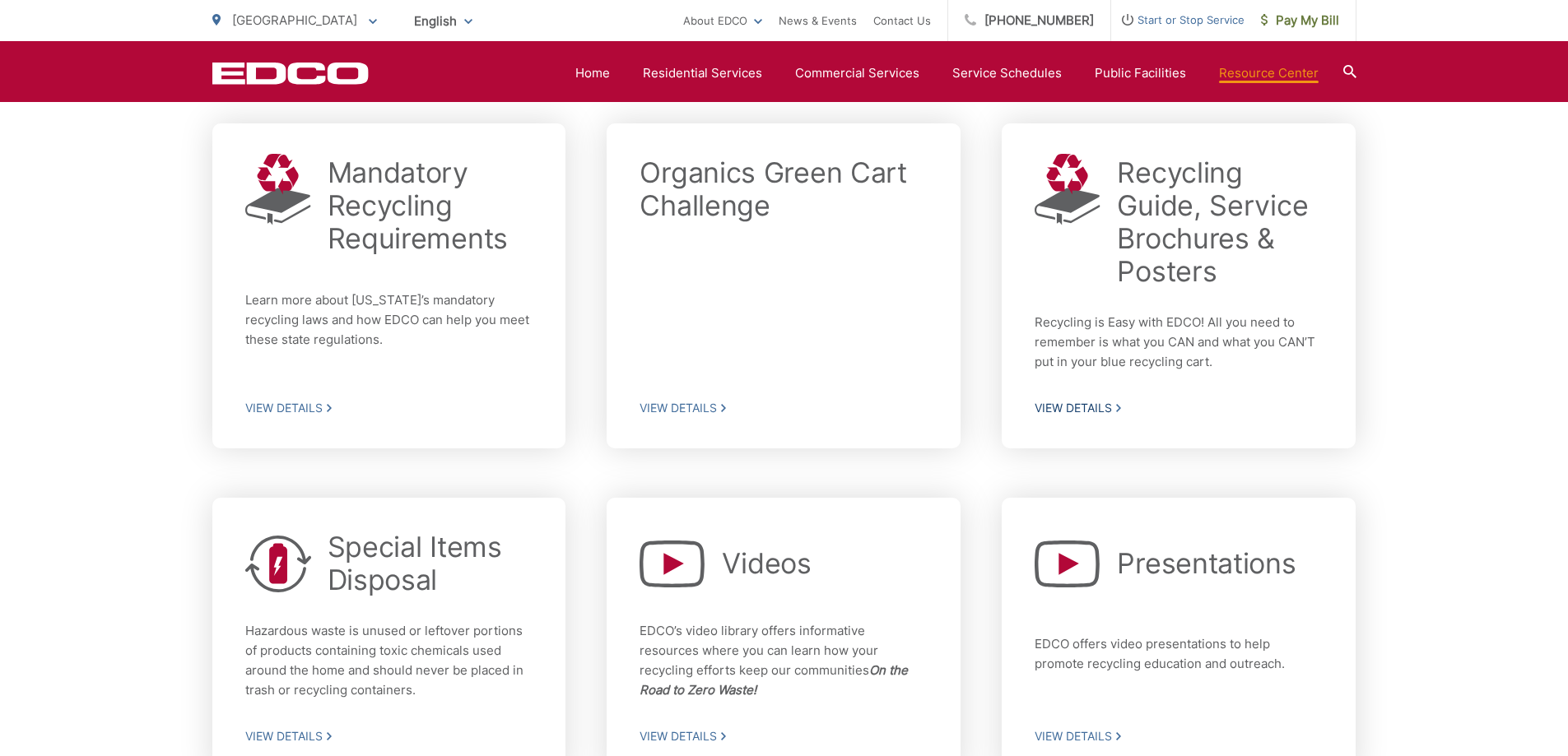
click at [1073, 406] on span "View Details" at bounding box center [1178, 408] width 288 height 15
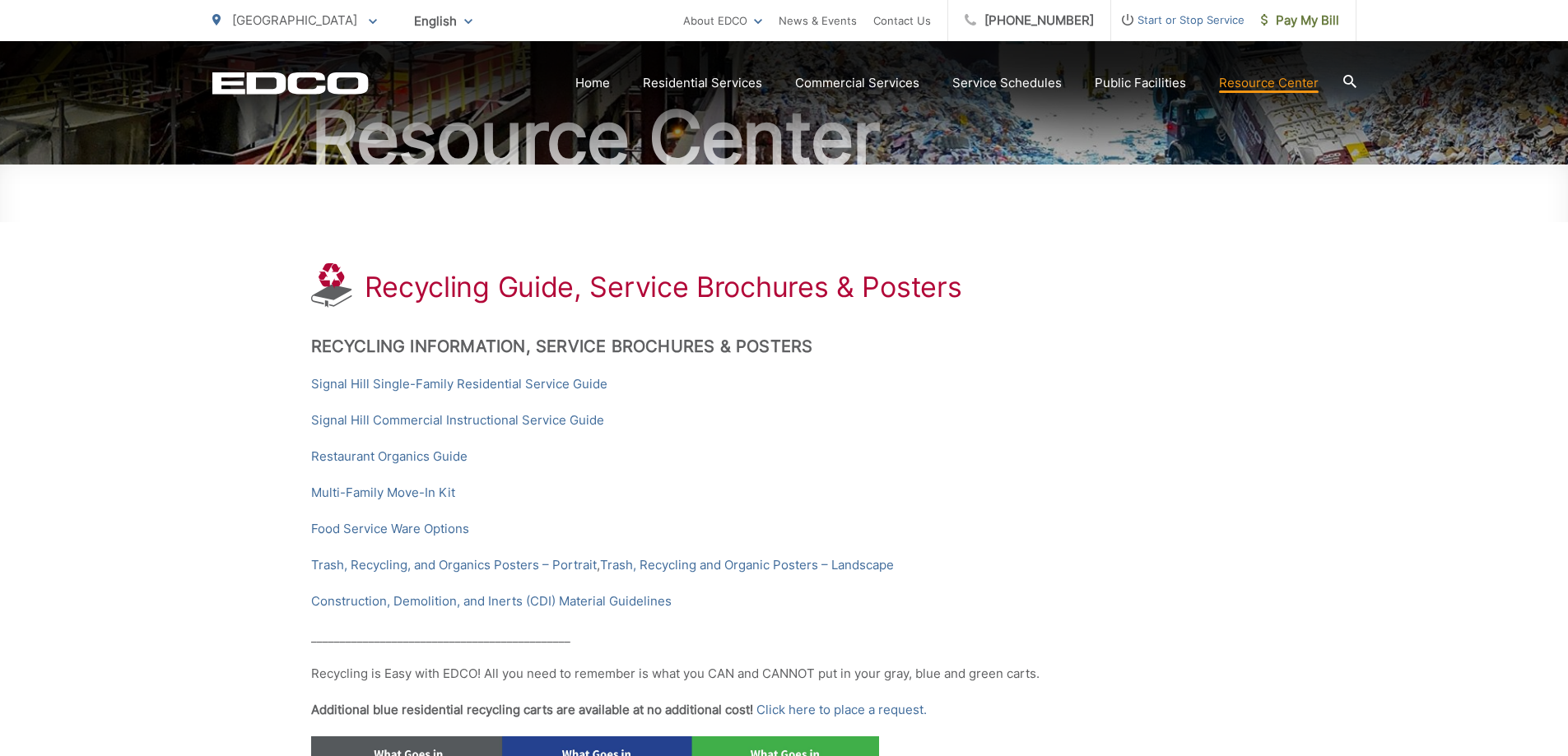
scroll to position [247, 0]
